Goal: Information Seeking & Learning: Learn about a topic

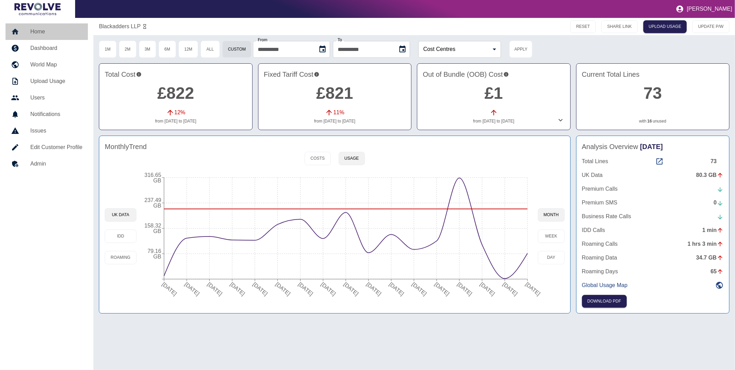
click at [50, 36] on link "Home" at bounding box center [47, 31] width 82 height 17
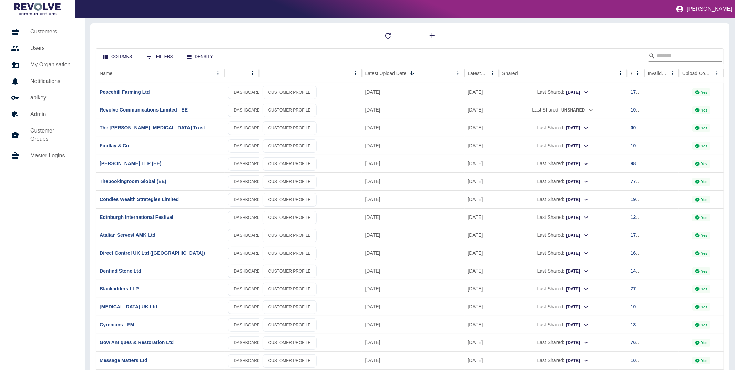
click at [652, 59] on icon "Search" at bounding box center [651, 56] width 7 height 7
click at [658, 56] on input "Search" at bounding box center [683, 56] width 55 height 11
type input "*********"
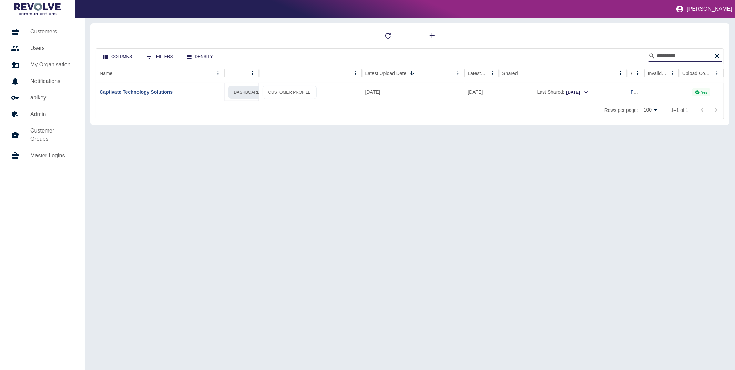
click at [248, 94] on link "DASHBOARD" at bounding box center [247, 92] width 38 height 13
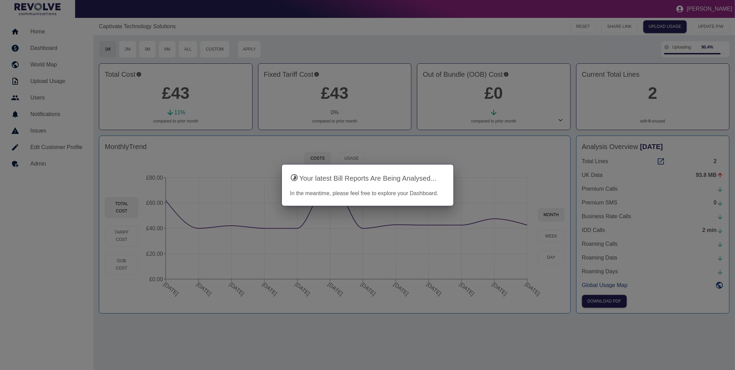
click at [480, 143] on div at bounding box center [367, 185] width 735 height 370
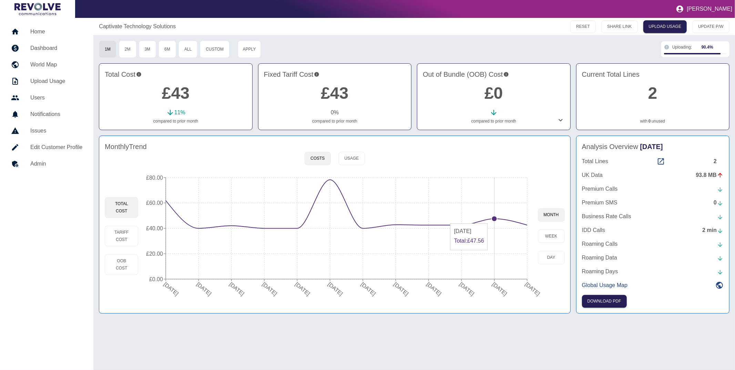
click at [498, 220] on icon "[DATE] [DATE] [DATE] [DATE] [DATE] [DATE] [DATE] [DATE] [DATE] [DATE] [DATE] [D…" at bounding box center [337, 236] width 399 height 131
click at [494, 218] on circle at bounding box center [494, 219] width 6 height 6
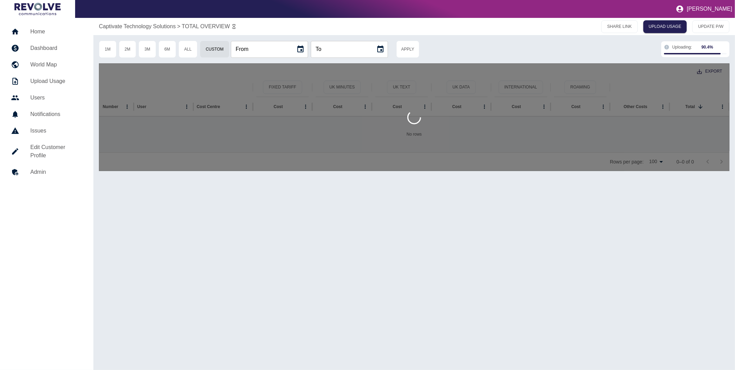
type input "**********"
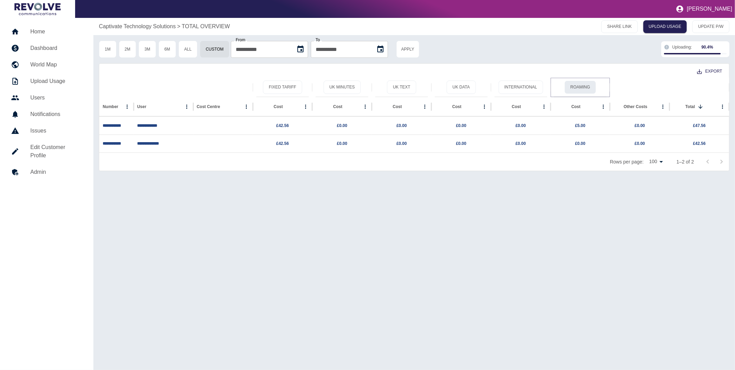
click at [581, 91] on button "Roaming" at bounding box center [579, 87] width 31 height 13
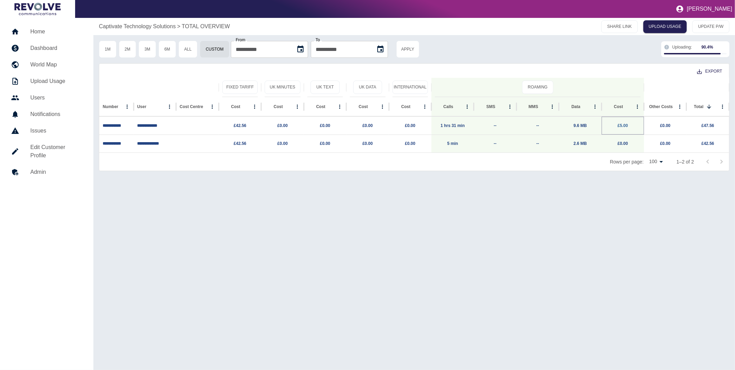
click at [625, 126] on link "£5.00" at bounding box center [622, 125] width 10 height 5
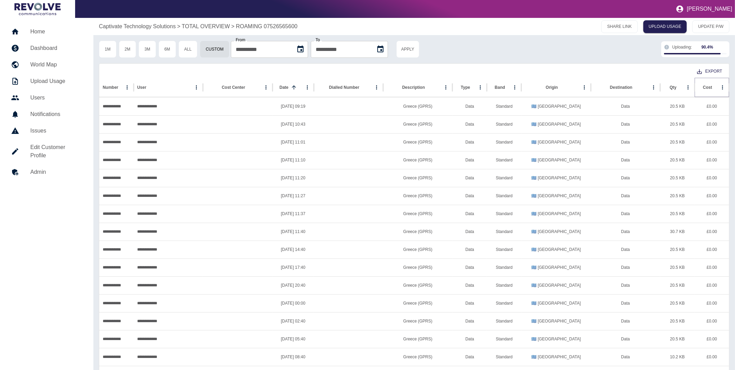
click at [715, 87] on icon "Sort" at bounding box center [717, 87] width 4 height 4
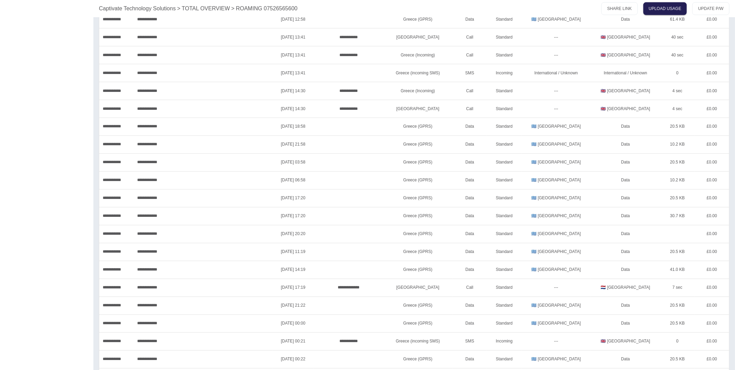
scroll to position [1125, 0]
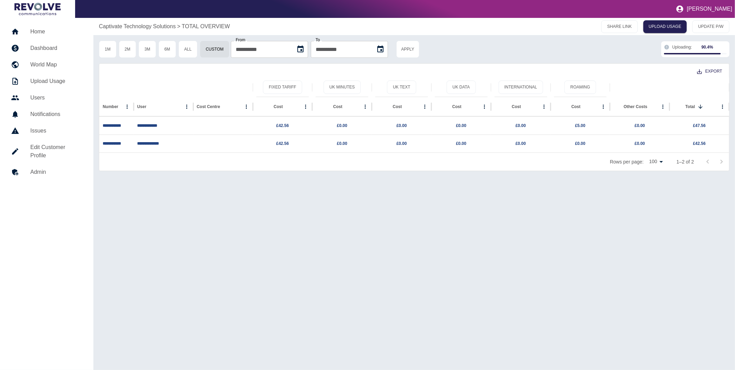
click at [151, 28] on p "Captivate Technology Solutions" at bounding box center [137, 26] width 77 height 8
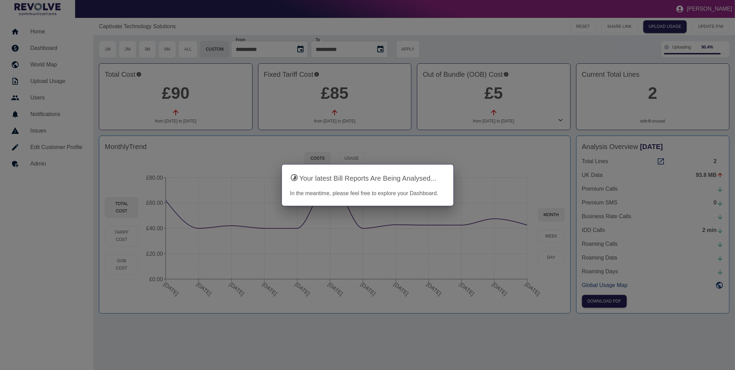
click at [349, 145] on div at bounding box center [367, 185] width 735 height 370
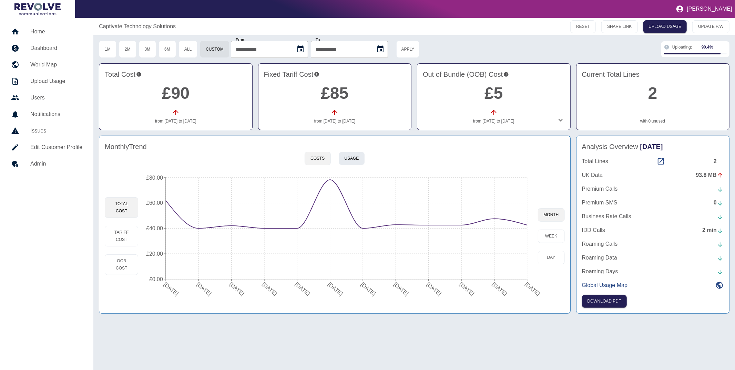
click at [355, 159] on button "Usage" at bounding box center [352, 158] width 26 height 13
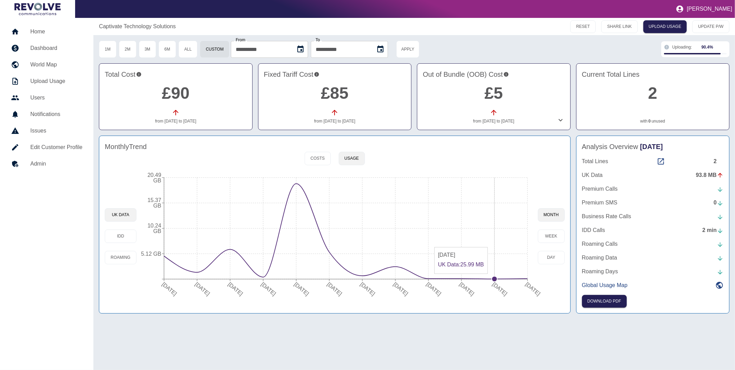
drag, startPoint x: 502, startPoint y: 278, endPoint x: 499, endPoint y: 277, distance: 3.5
click at [499, 277] on icon "[DATE] [DATE] [DATE] [DATE] [DATE] [DATE] [DATE] [DATE] [DATE] [DATE] [DATE] [D…" at bounding box center [336, 236] width 401 height 131
click at [525, 278] on circle at bounding box center [528, 279] width 6 height 6
type input "**********"
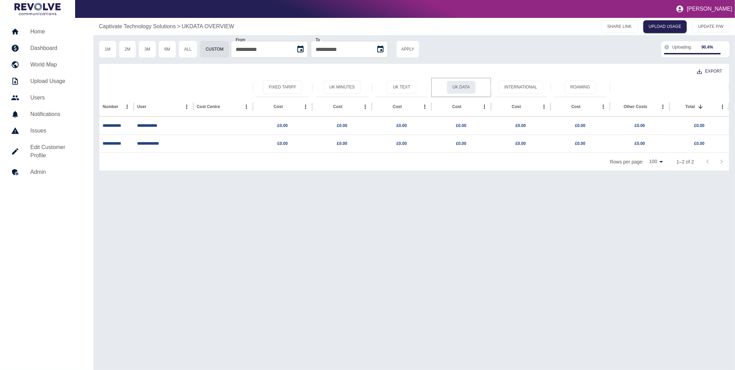
click at [461, 93] on button "UK Data" at bounding box center [460, 87] width 29 height 13
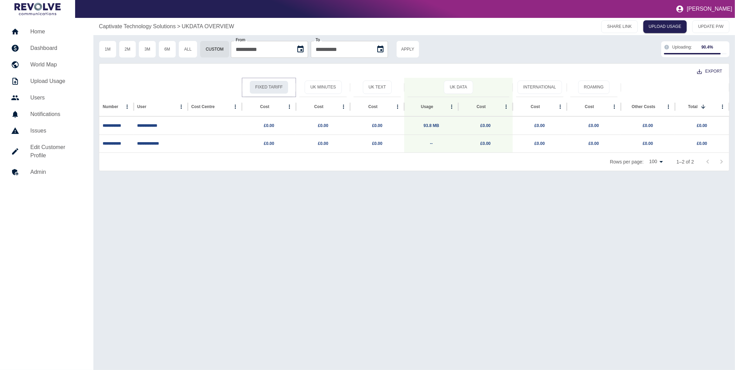
click at [272, 90] on button "Fixed Tariff" at bounding box center [268, 87] width 39 height 13
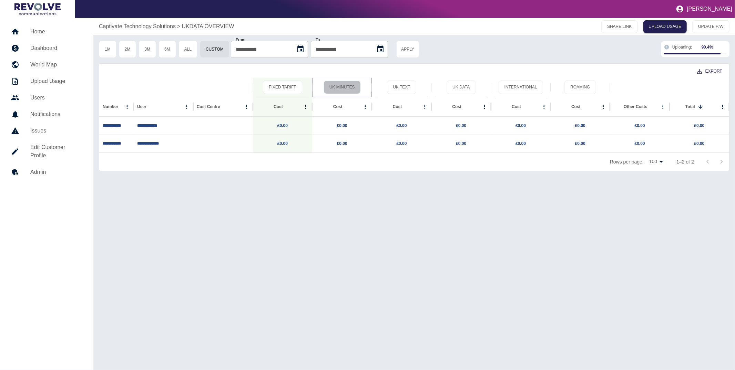
click at [338, 87] on button "UK Minutes" at bounding box center [341, 87] width 37 height 13
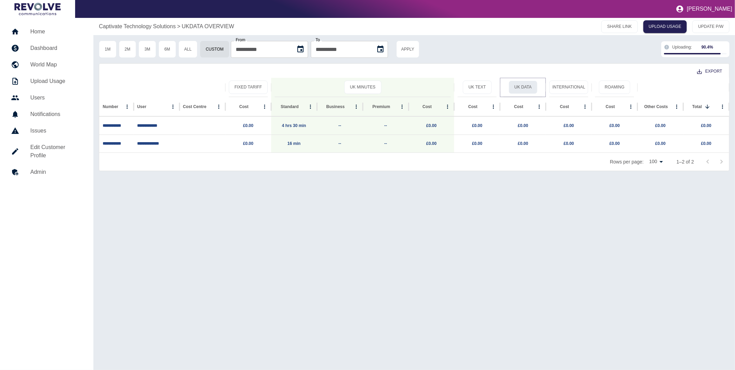
click at [515, 85] on button "UK Data" at bounding box center [522, 87] width 29 height 13
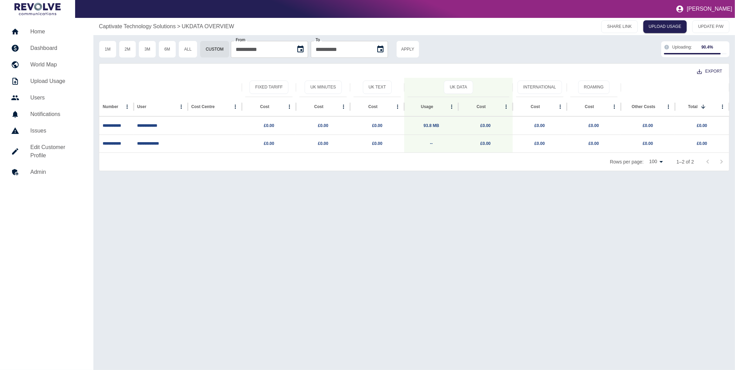
click at [149, 20] on div "Captivate Technology Solutions > UKDATA OVERVIEW SHARE LINK UPLOAD USAGE UPDATE…" at bounding box center [413, 26] width 641 height 17
click at [149, 22] on p "Captivate Technology Solutions" at bounding box center [137, 26] width 77 height 8
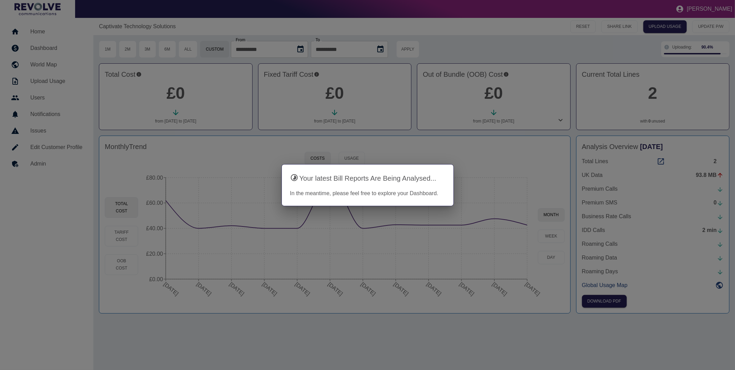
click at [528, 46] on div at bounding box center [367, 185] width 735 height 370
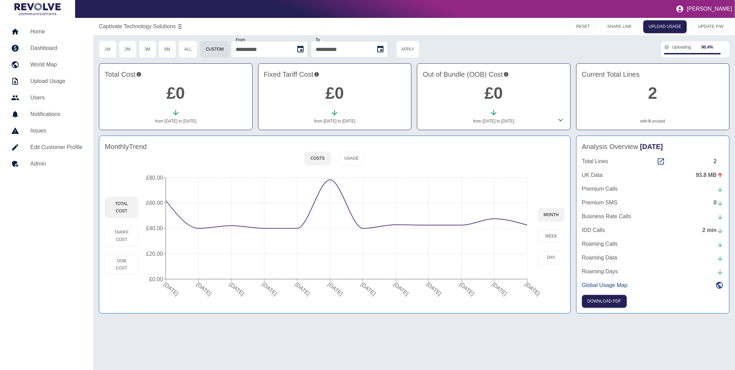
click at [42, 33] on h5 "Home" at bounding box center [56, 32] width 52 height 8
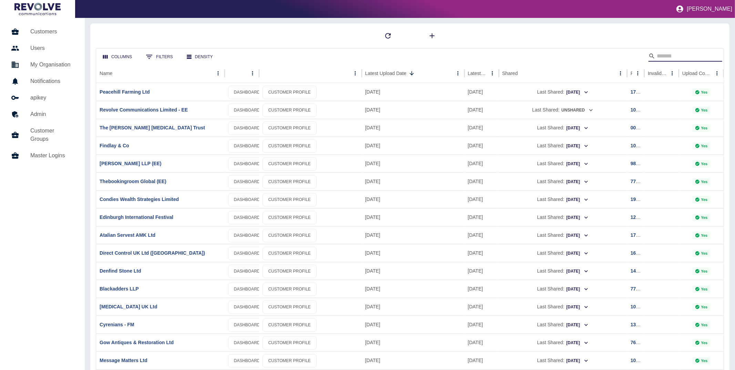
click at [673, 58] on input "Search" at bounding box center [683, 56] width 55 height 11
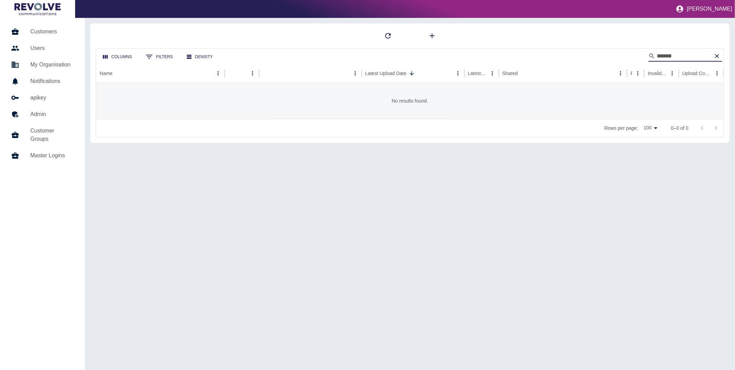
drag, startPoint x: 679, startPoint y: 58, endPoint x: 634, endPoint y: 58, distance: 45.1
click at [634, 58] on div "Columns 0 Filters Density *******" at bounding box center [409, 56] width 627 height 15
type input "***"
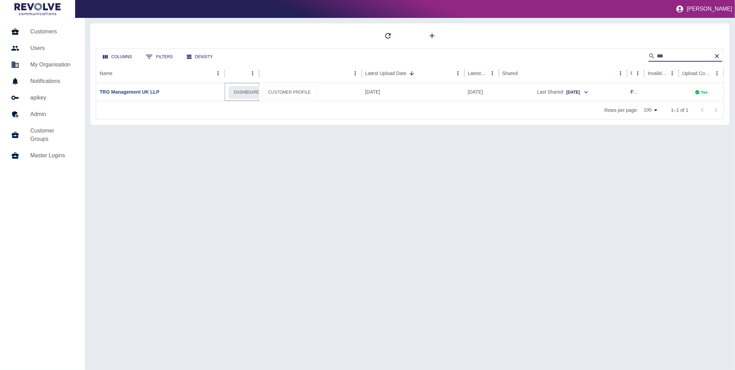
click at [231, 93] on link "DASHBOARD" at bounding box center [247, 92] width 38 height 13
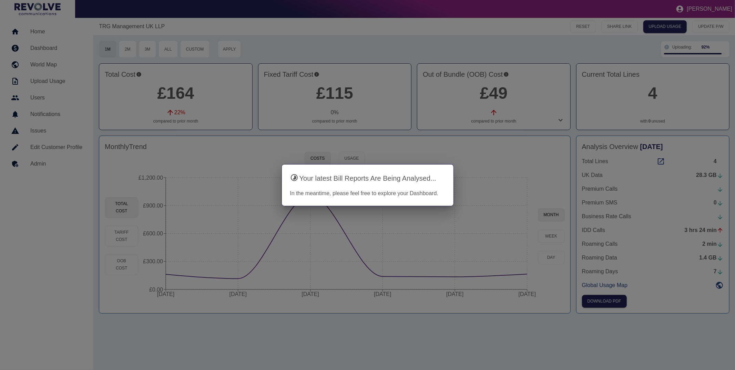
click at [251, 155] on div at bounding box center [367, 185] width 735 height 370
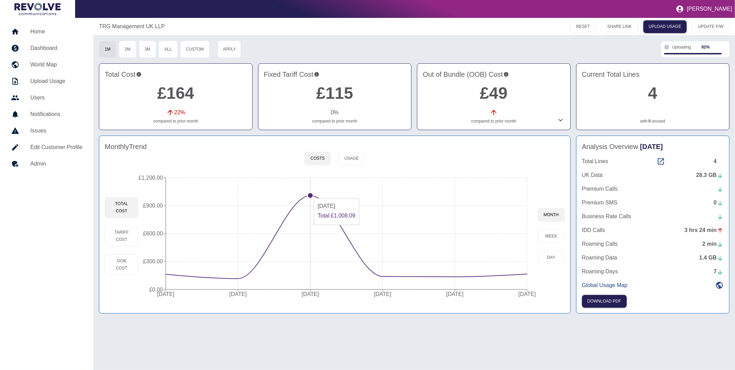
click at [308, 195] on circle at bounding box center [311, 196] width 6 height 6
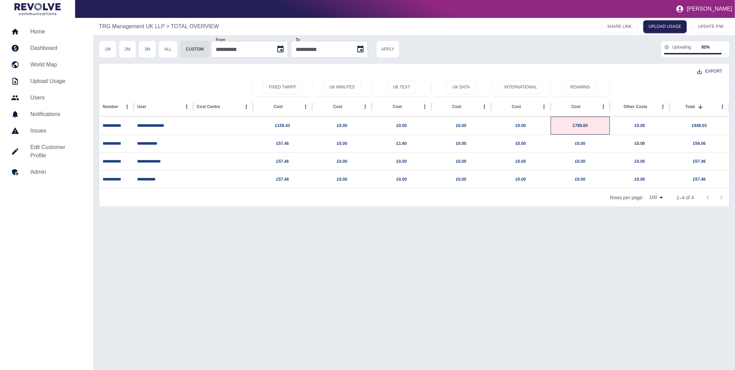
click at [575, 128] on p "£789.60" at bounding box center [580, 126] width 53 height 18
click at [580, 126] on link "£789.60" at bounding box center [579, 125] width 15 height 5
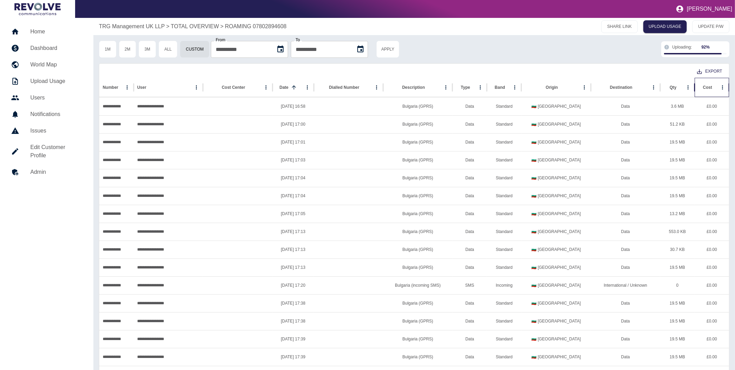
click at [705, 90] on div "Cost" at bounding box center [708, 87] width 20 height 19
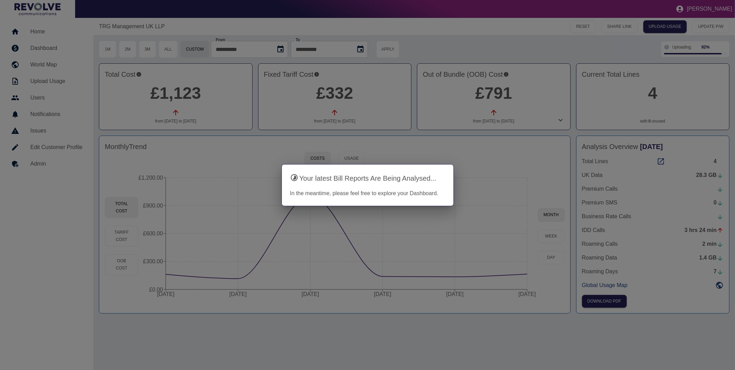
click at [457, 37] on div at bounding box center [367, 185] width 735 height 370
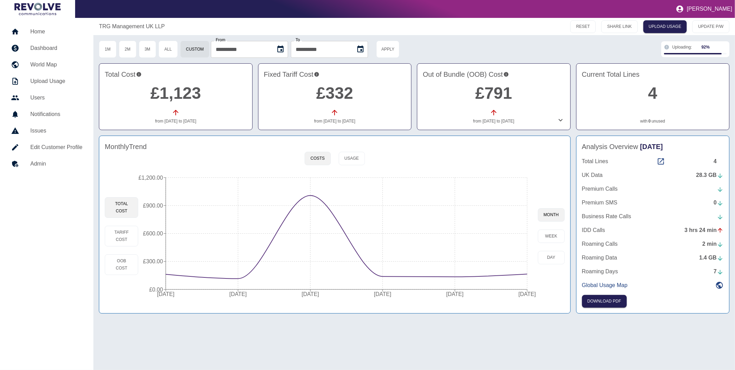
click at [564, 118] on div "Out of Bundle (OOB) Cost £791 from 31/03/2025 to 30/04/2025" at bounding box center [493, 96] width 153 height 67
click at [560, 121] on icon at bounding box center [560, 120] width 4 height 2
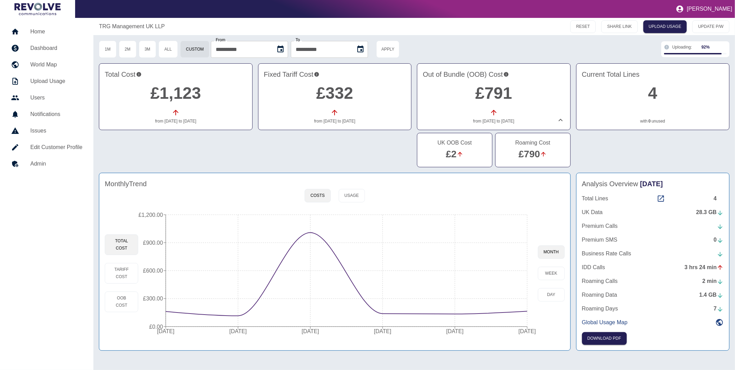
click at [560, 121] on icon at bounding box center [560, 120] width 8 height 8
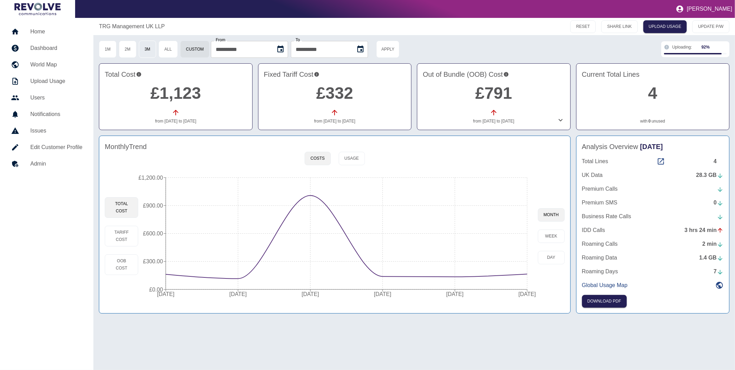
click at [153, 49] on button "3M" at bounding box center [148, 49] width 18 height 17
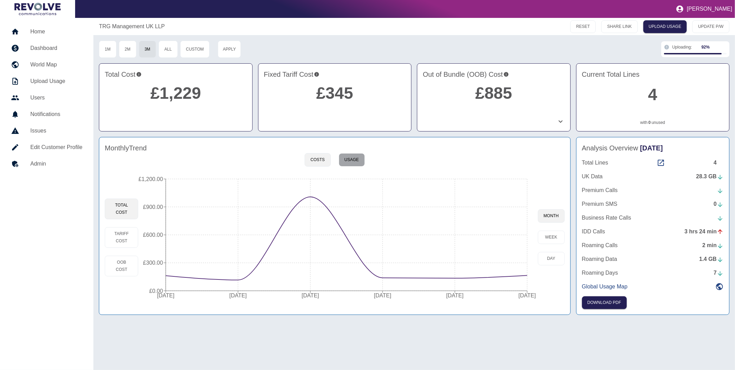
click at [356, 163] on button "Usage" at bounding box center [352, 159] width 26 height 13
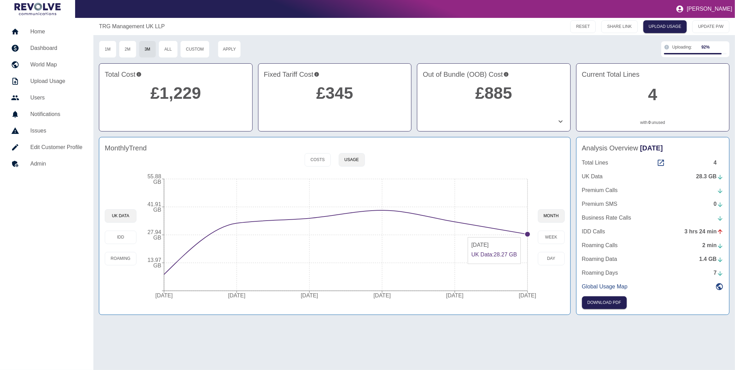
click at [525, 234] on circle at bounding box center [528, 234] width 6 height 6
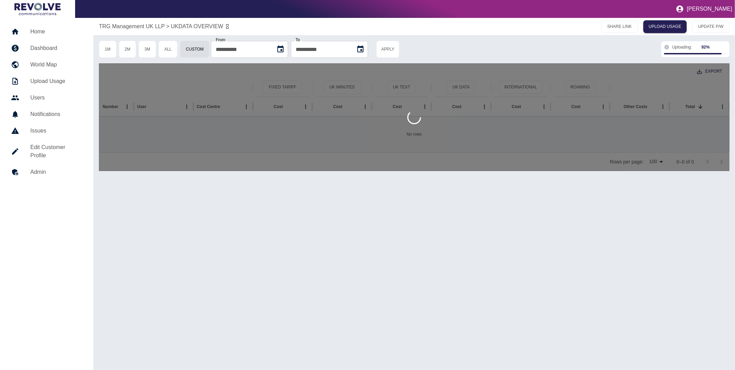
type input "**********"
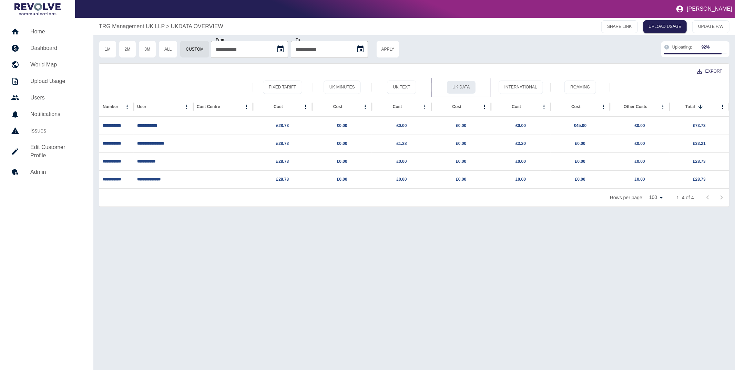
click at [457, 85] on button "UK Data" at bounding box center [460, 87] width 29 height 13
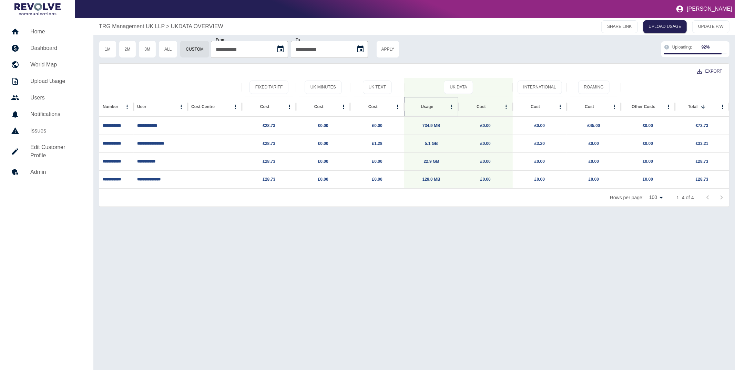
click at [434, 103] on button "Sort" at bounding box center [439, 107] width 10 height 10
click at [30, 35] on h5 "Home" at bounding box center [56, 32] width 52 height 8
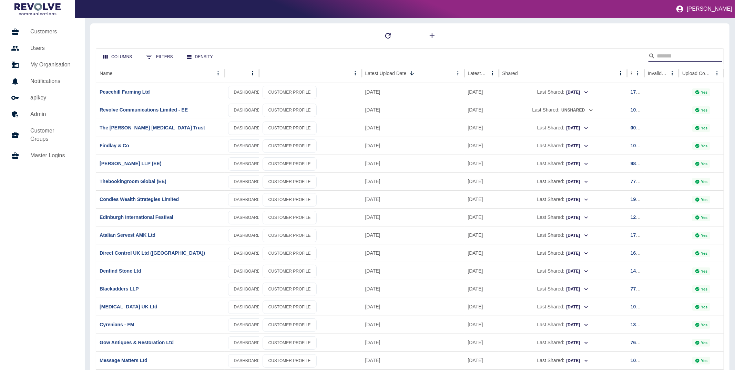
click at [691, 56] on input "Search" at bounding box center [683, 56] width 55 height 11
type input "**********"
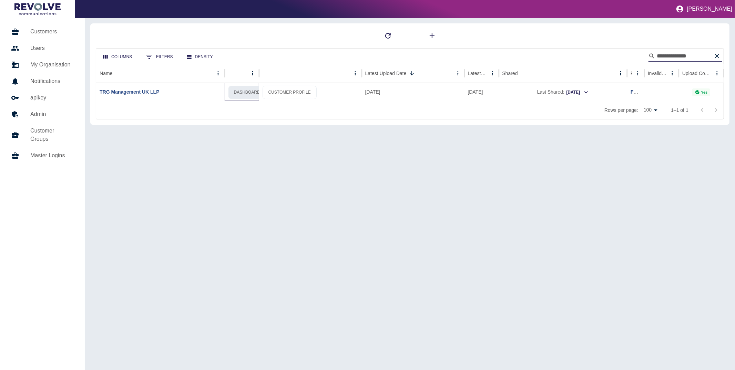
click at [245, 94] on link "DASHBOARD" at bounding box center [247, 92] width 38 height 13
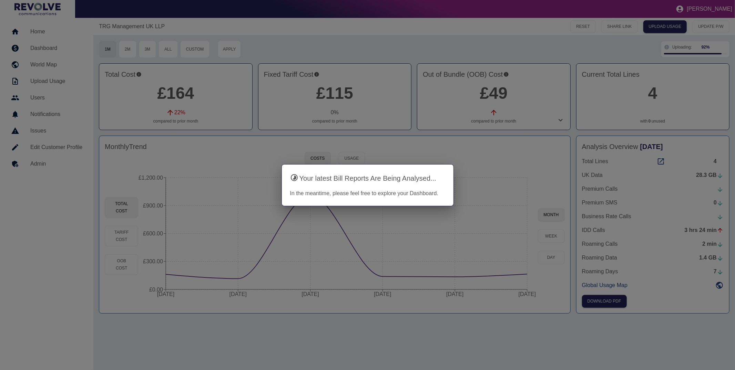
click at [236, 143] on div at bounding box center [367, 185] width 735 height 370
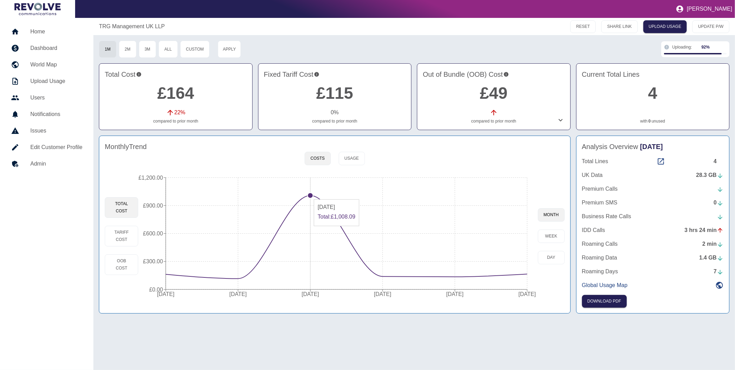
click at [309, 196] on circle at bounding box center [311, 196] width 6 height 6
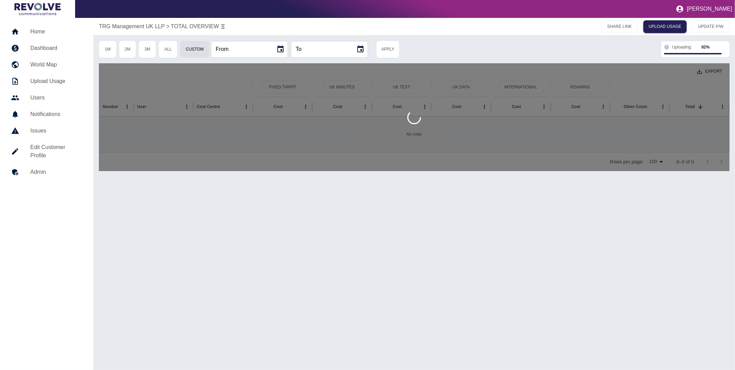
type input "**********"
